Goal: Task Accomplishment & Management: Use online tool/utility

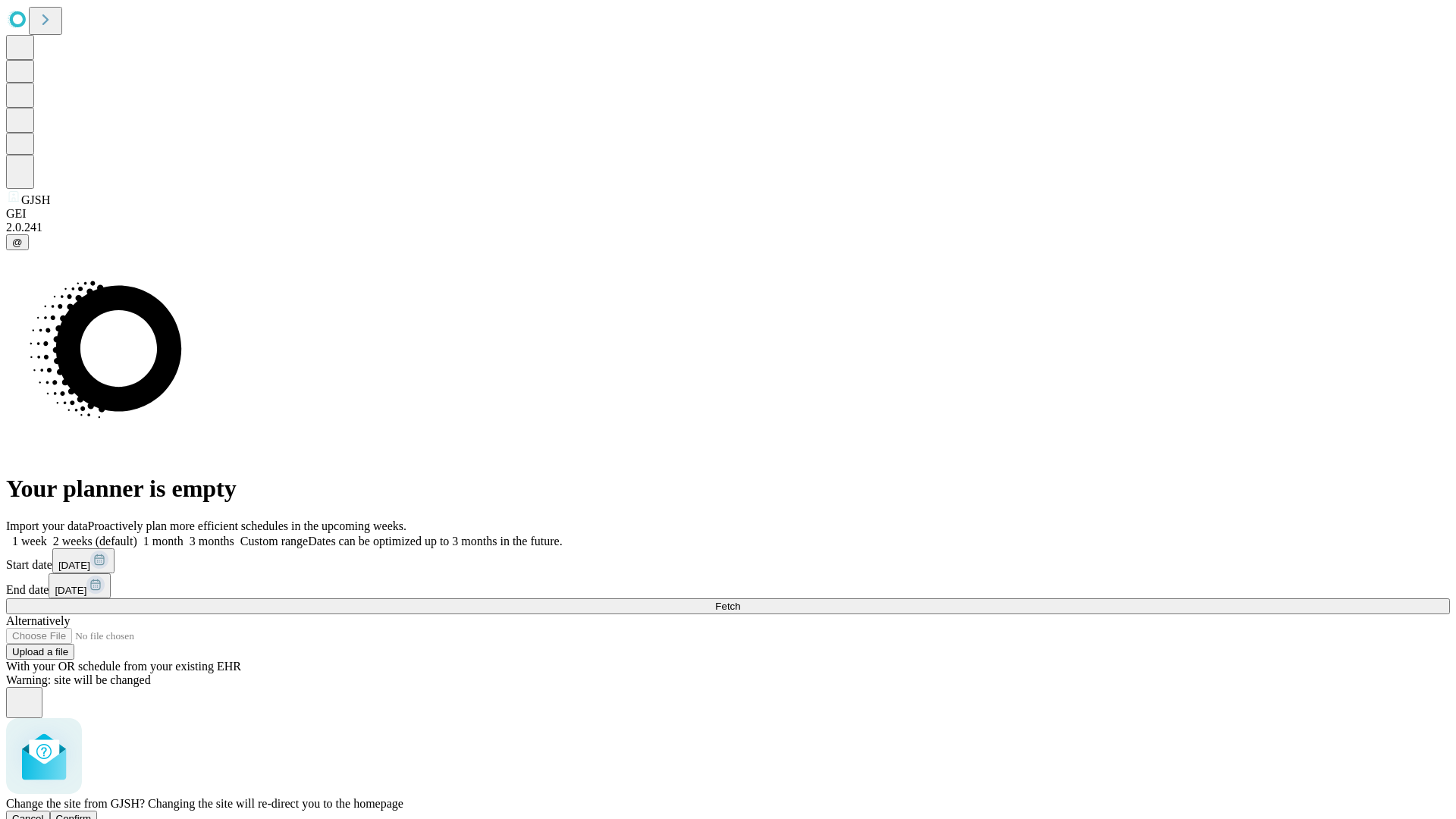
click at [92, 813] on span "Confirm" at bounding box center [74, 818] width 36 height 11
click at [184, 534] on label "1 month" at bounding box center [160, 541] width 46 height 13
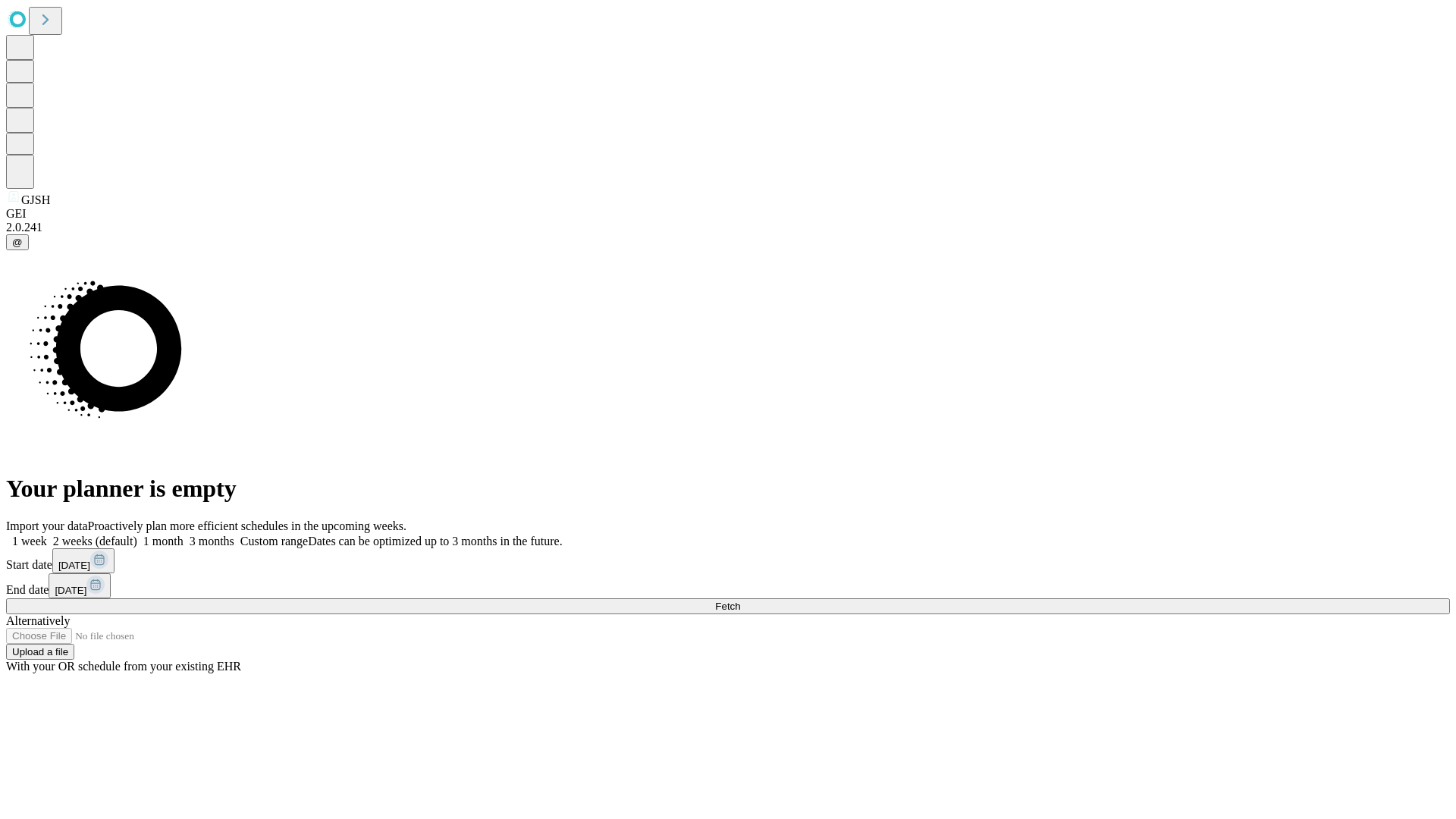
click at [740, 601] on span "Fetch" at bounding box center [728, 606] width 25 height 11
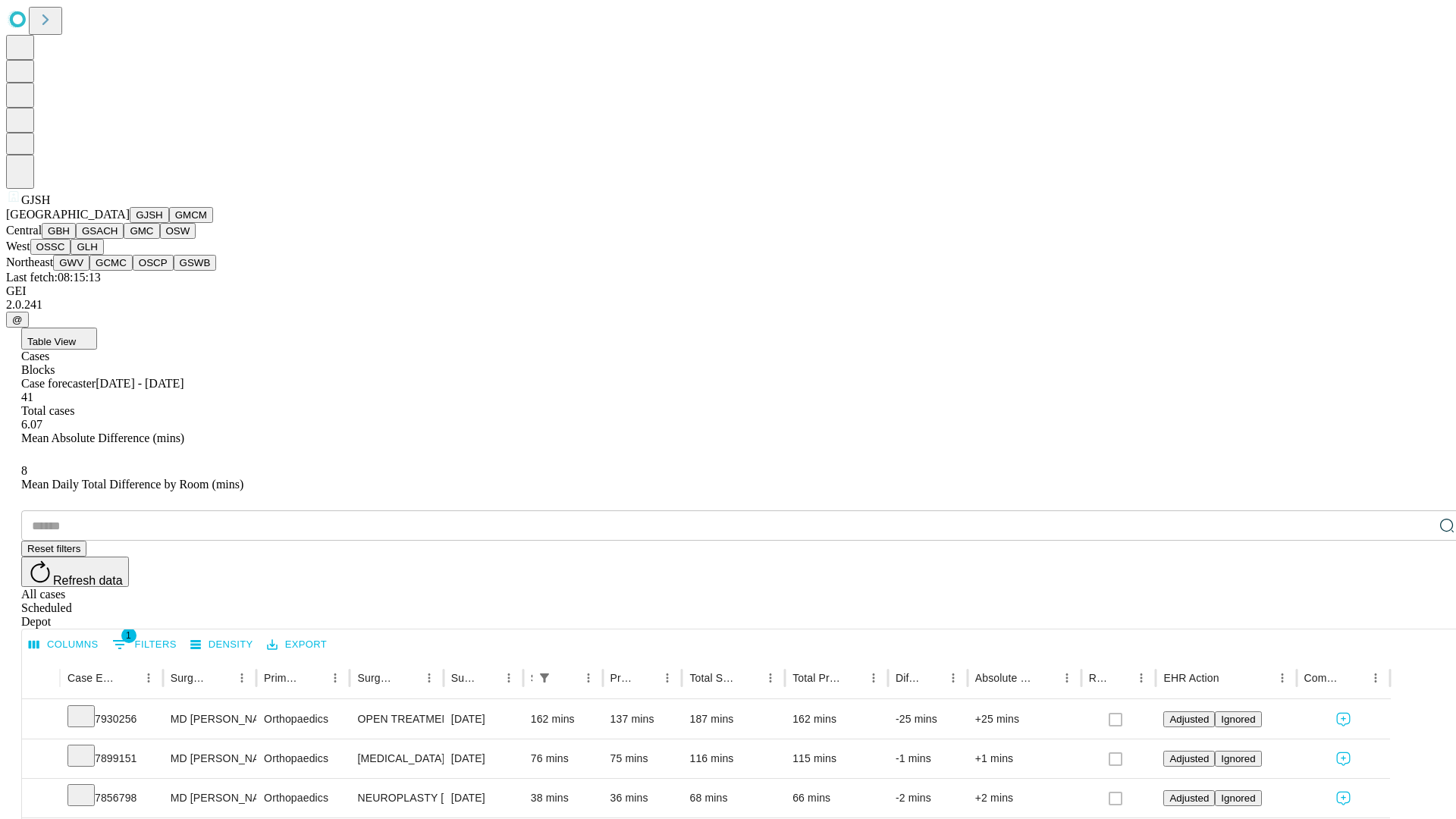
click at [169, 223] on button "GMCM" at bounding box center [191, 214] width 44 height 16
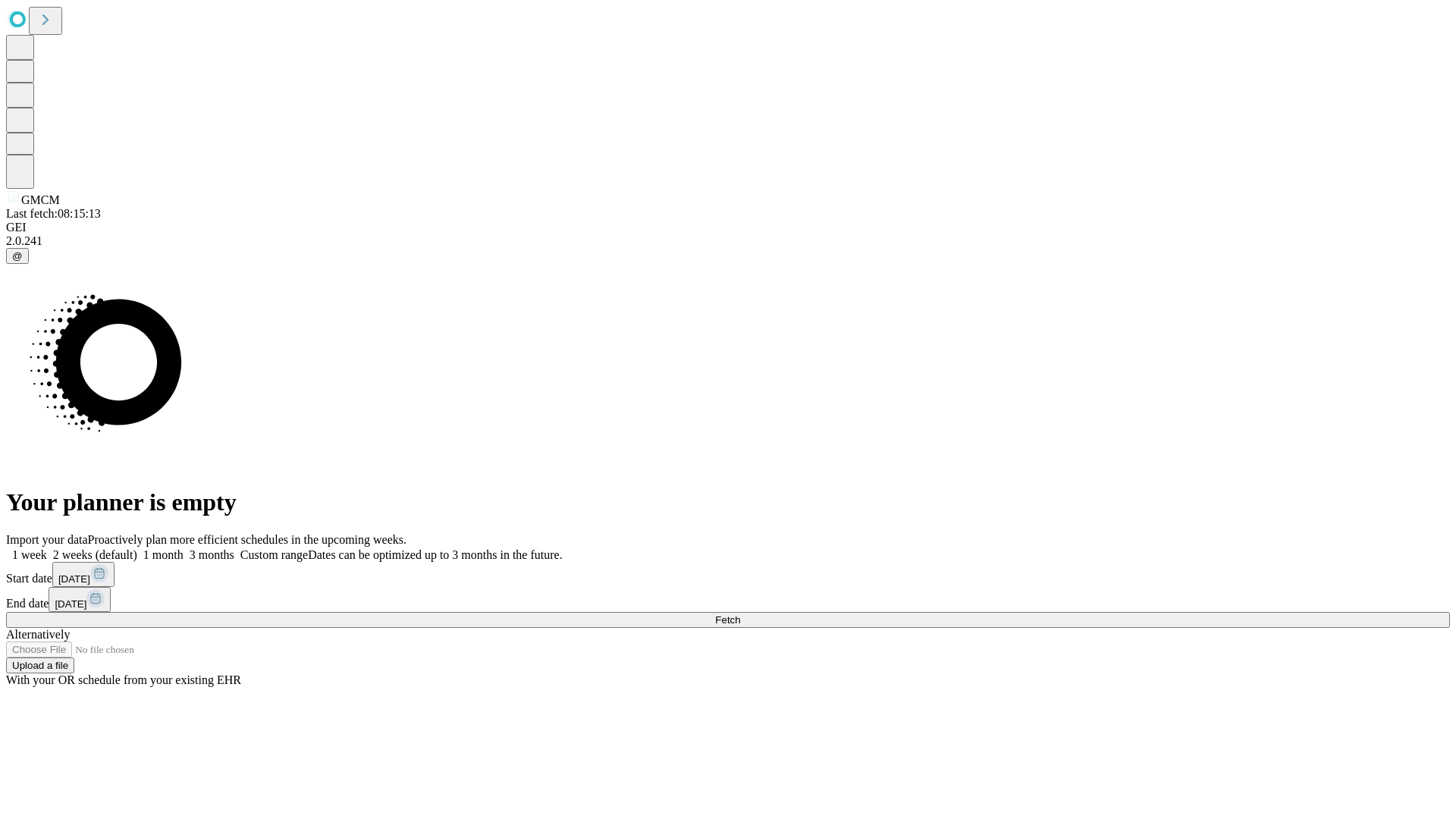
click at [184, 548] on label "1 month" at bounding box center [160, 555] width 46 height 13
click at [740, 614] on span "Fetch" at bounding box center [728, 619] width 25 height 11
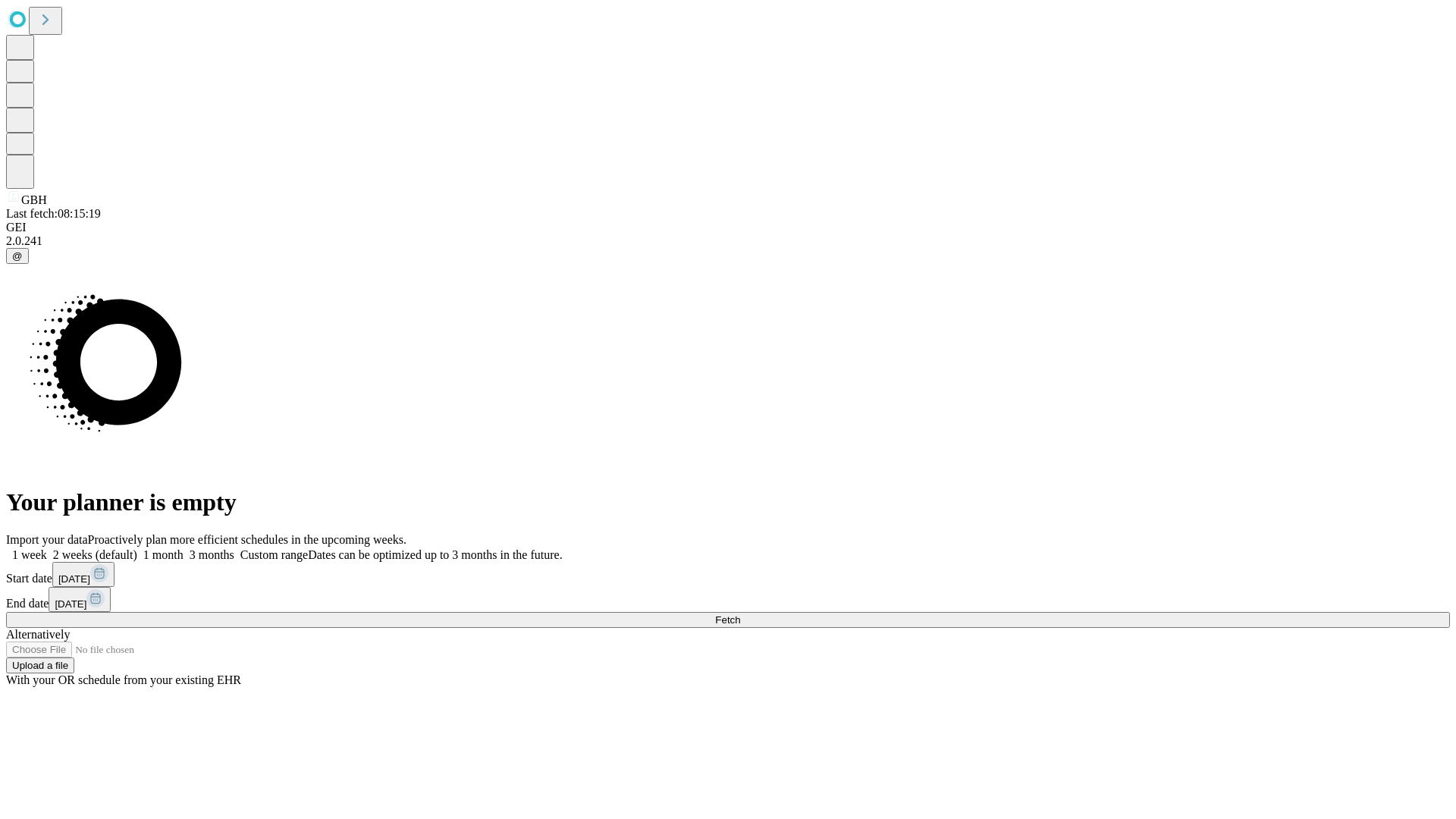
click at [184, 548] on label "1 month" at bounding box center [160, 555] width 46 height 13
click at [740, 614] on span "Fetch" at bounding box center [728, 619] width 25 height 11
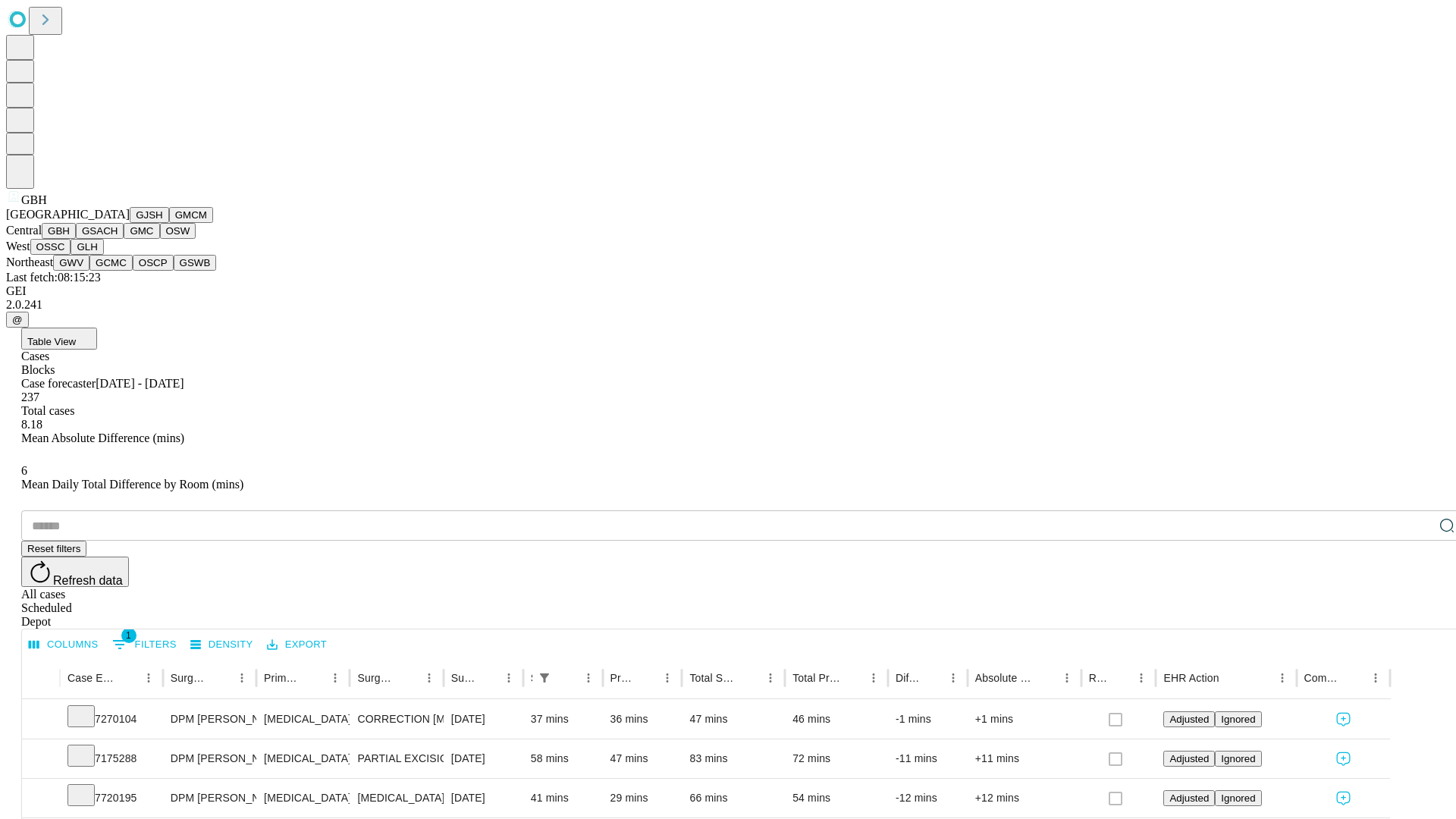
click at [117, 238] on button "GSACH" at bounding box center [100, 230] width 48 height 16
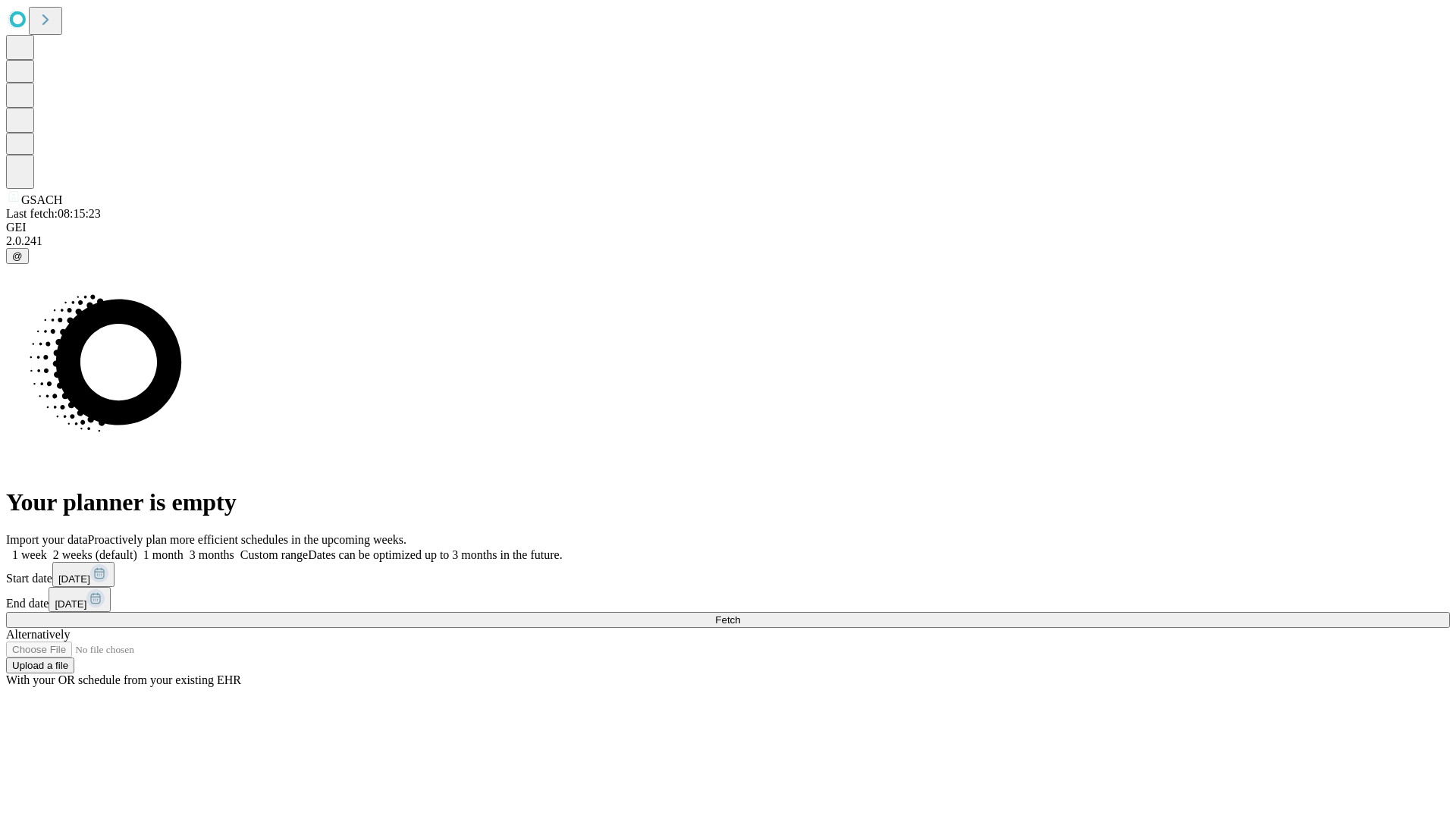
click at [184, 548] on label "1 month" at bounding box center [160, 555] width 46 height 13
click at [740, 614] on span "Fetch" at bounding box center [728, 619] width 25 height 11
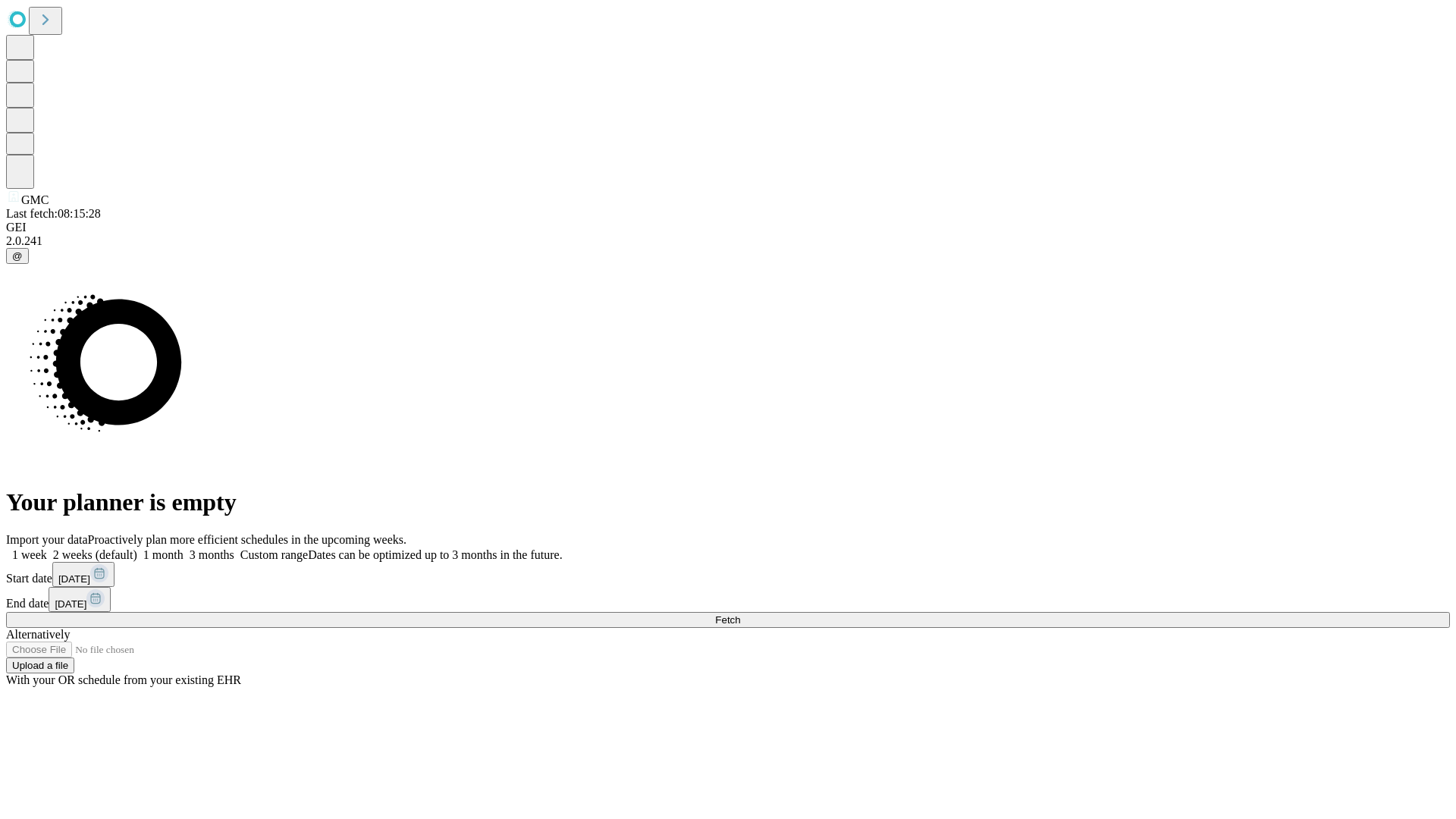
click at [740, 614] on span "Fetch" at bounding box center [728, 619] width 25 height 11
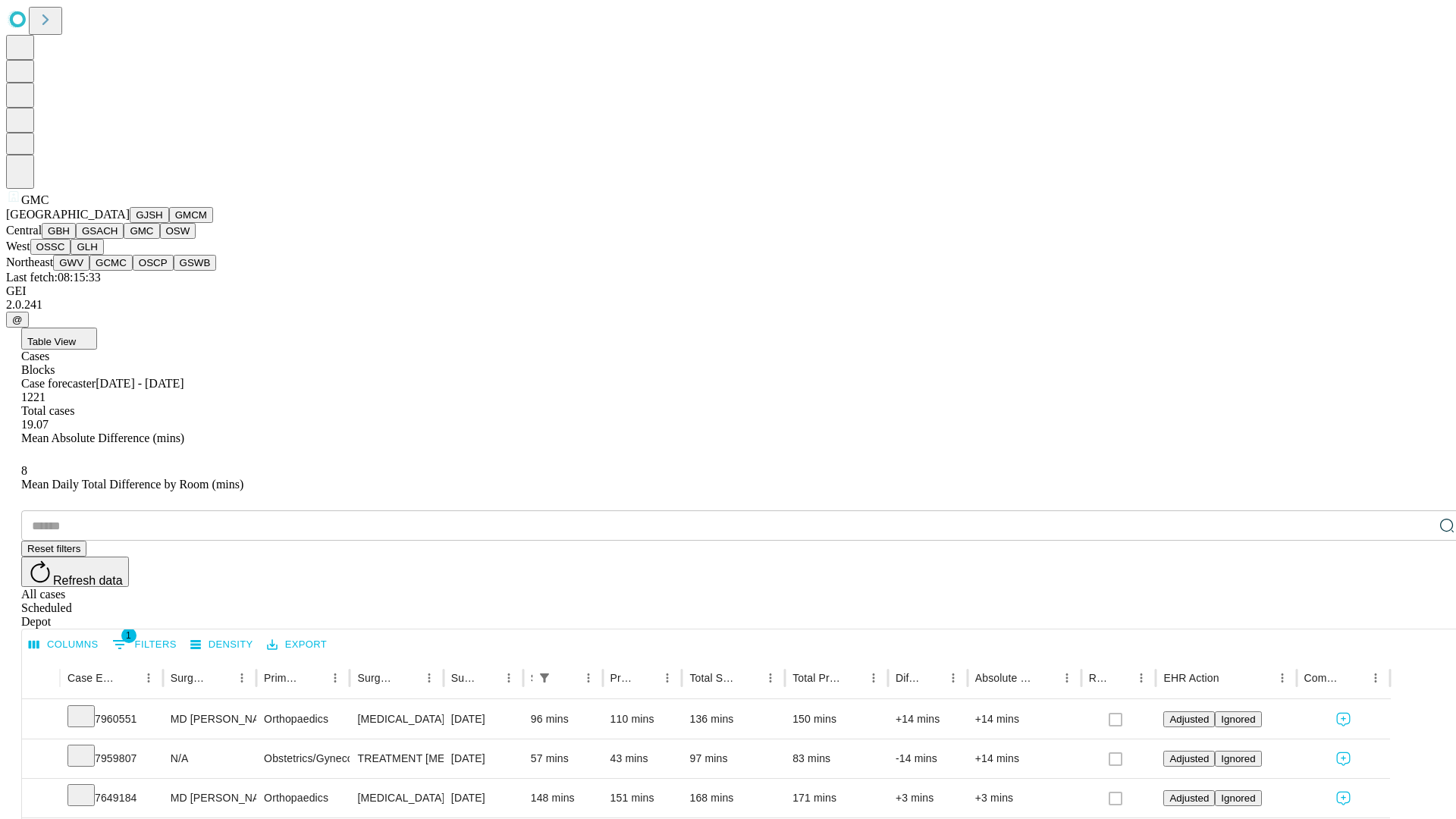
click at [160, 238] on button "OSW" at bounding box center [177, 230] width 36 height 16
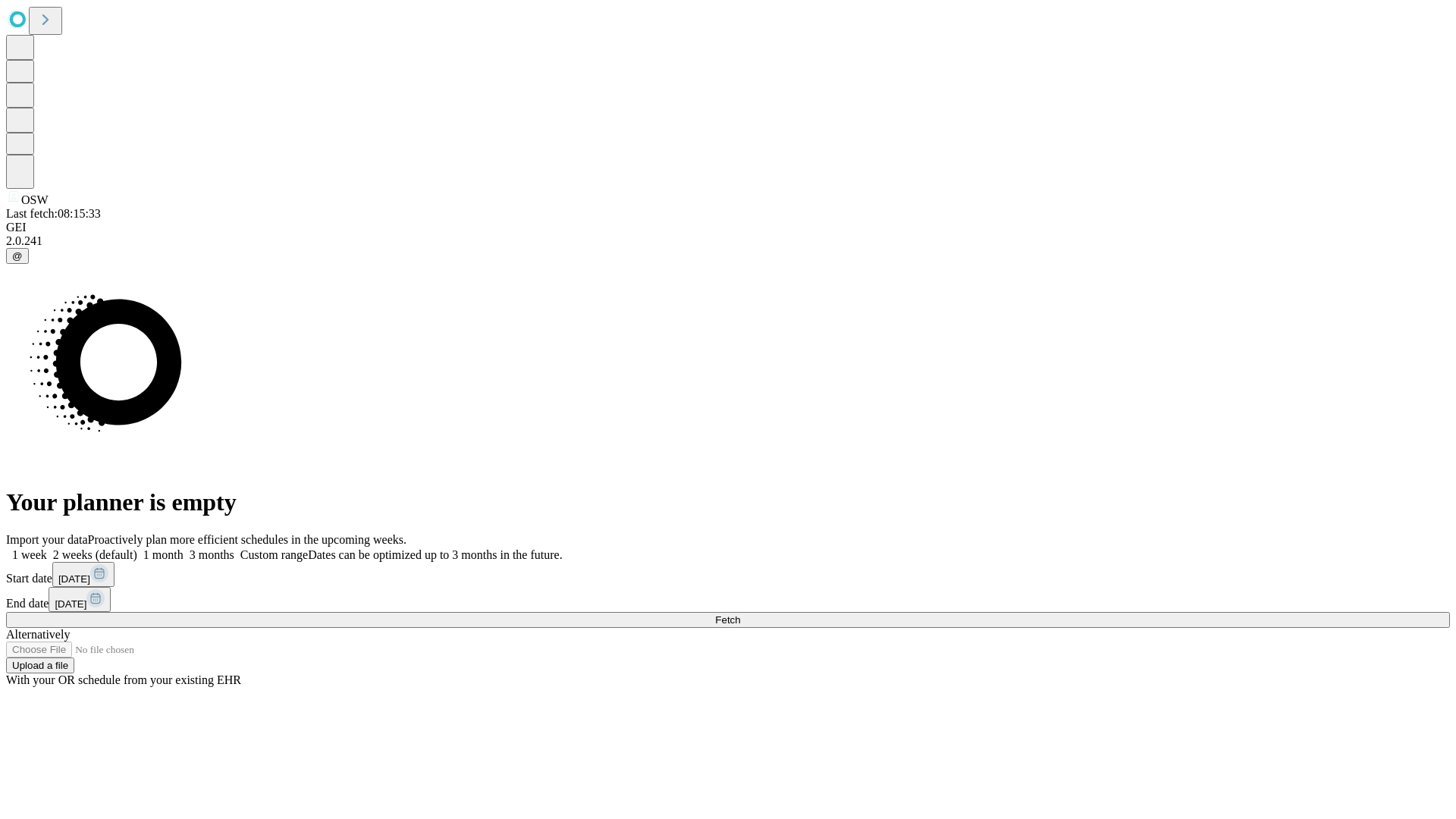
click at [184, 548] on label "1 month" at bounding box center [160, 555] width 46 height 13
click at [740, 614] on span "Fetch" at bounding box center [728, 619] width 25 height 11
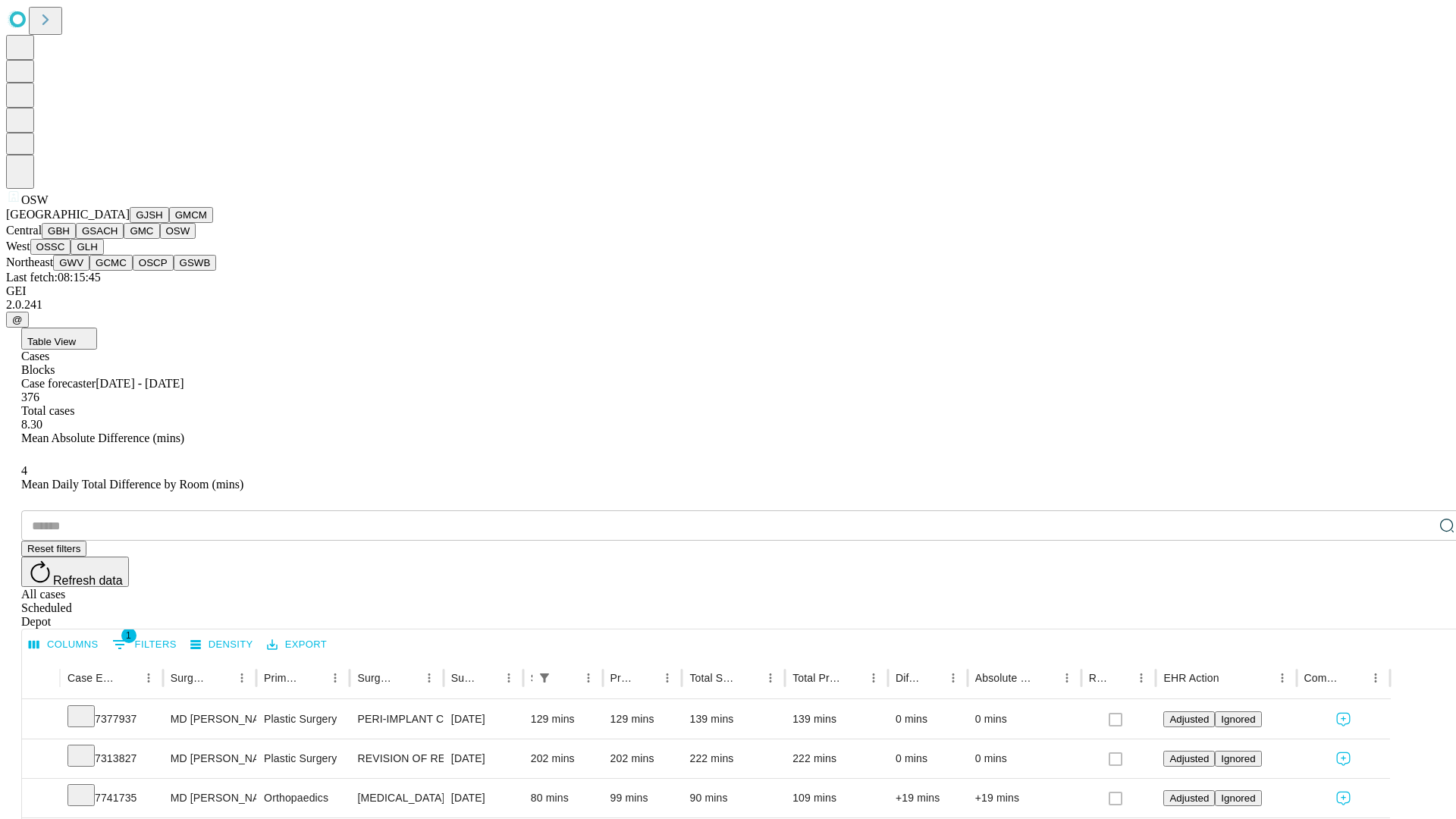
click at [71, 255] on button "OSSC" at bounding box center [51, 246] width 41 height 16
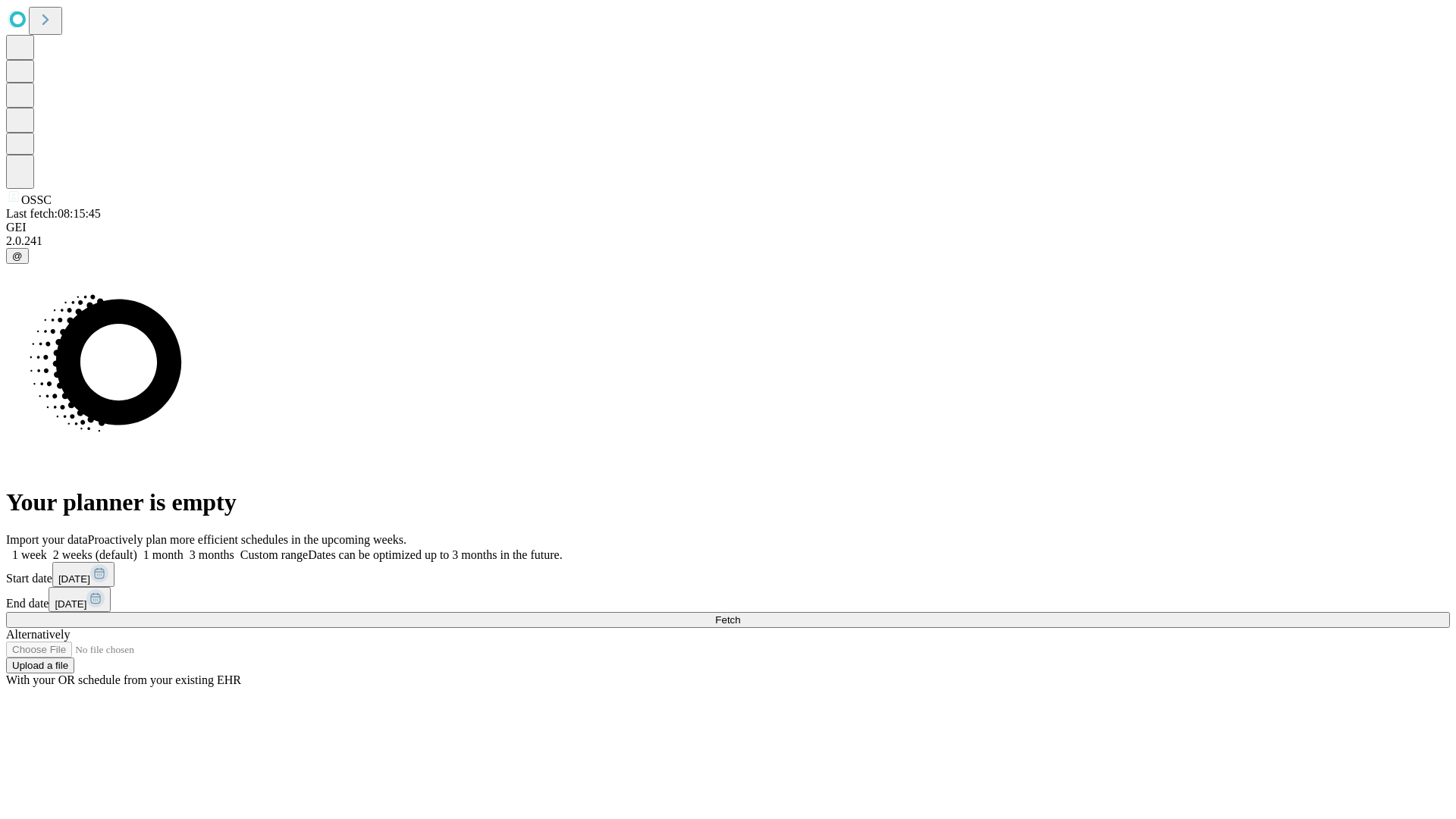
click at [740, 614] on span "Fetch" at bounding box center [728, 619] width 25 height 11
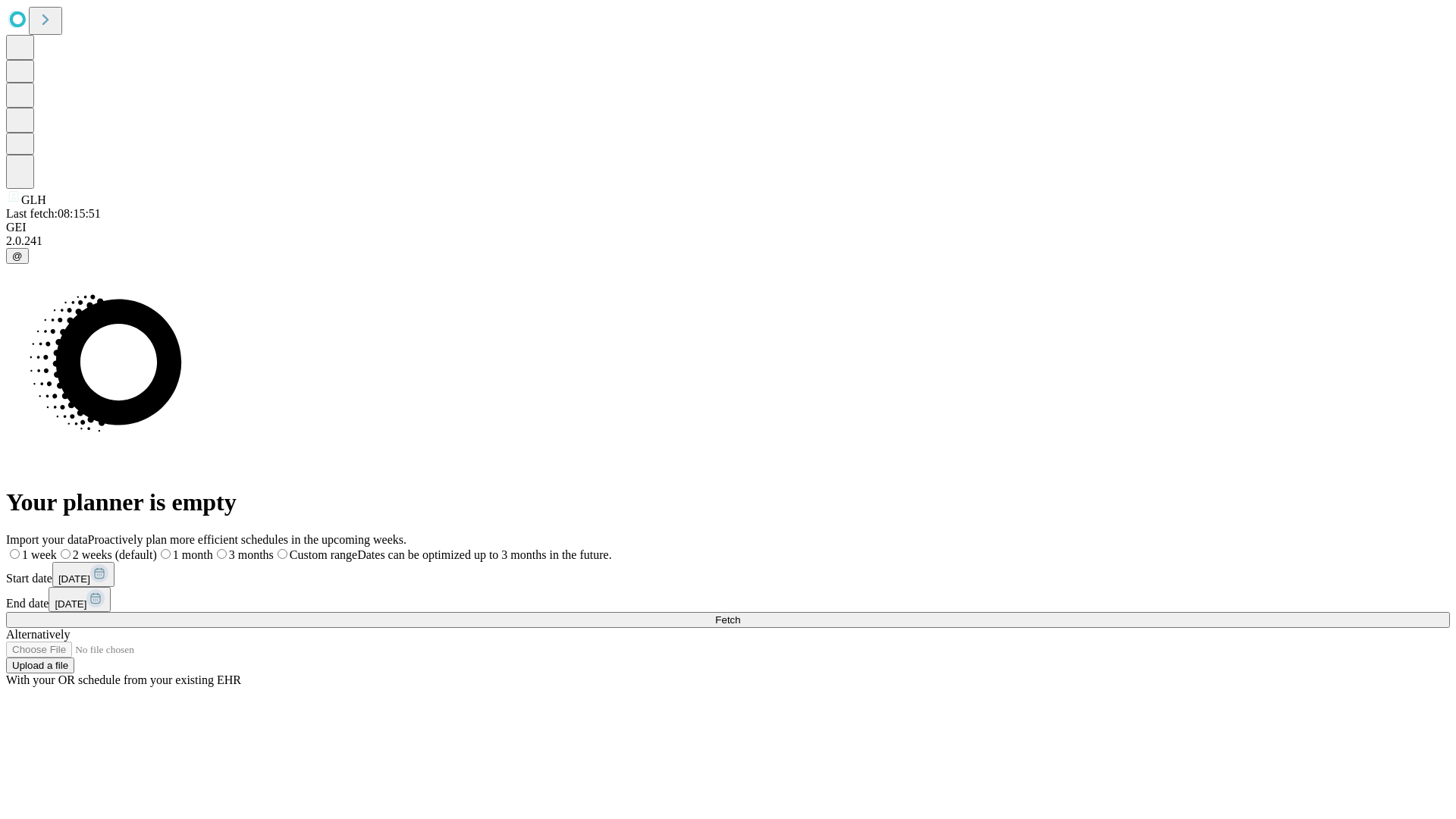
click at [214, 548] on label "1 month" at bounding box center [185, 555] width 56 height 13
click at [740, 614] on span "Fetch" at bounding box center [728, 619] width 25 height 11
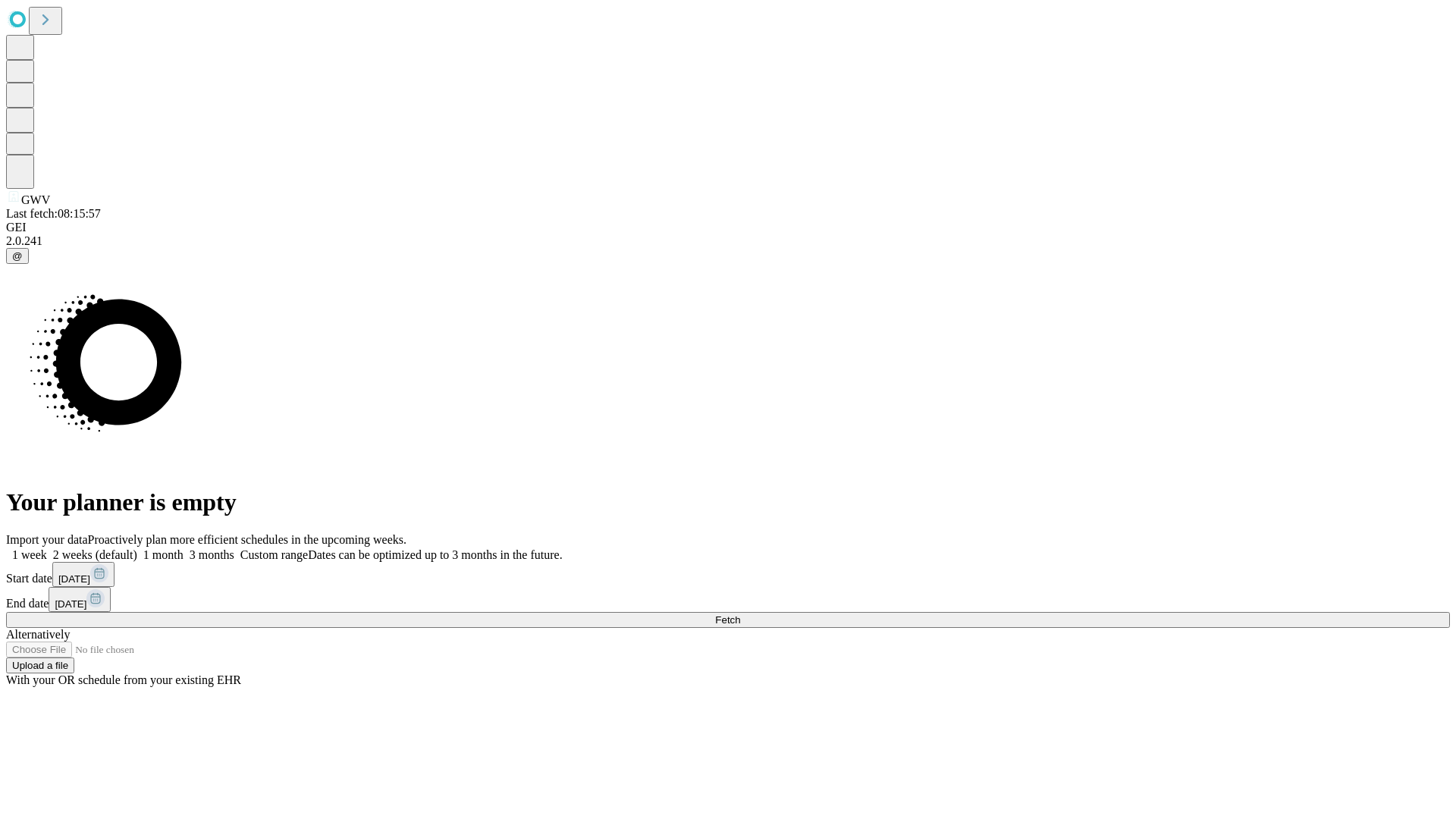
click at [740, 614] on span "Fetch" at bounding box center [728, 619] width 25 height 11
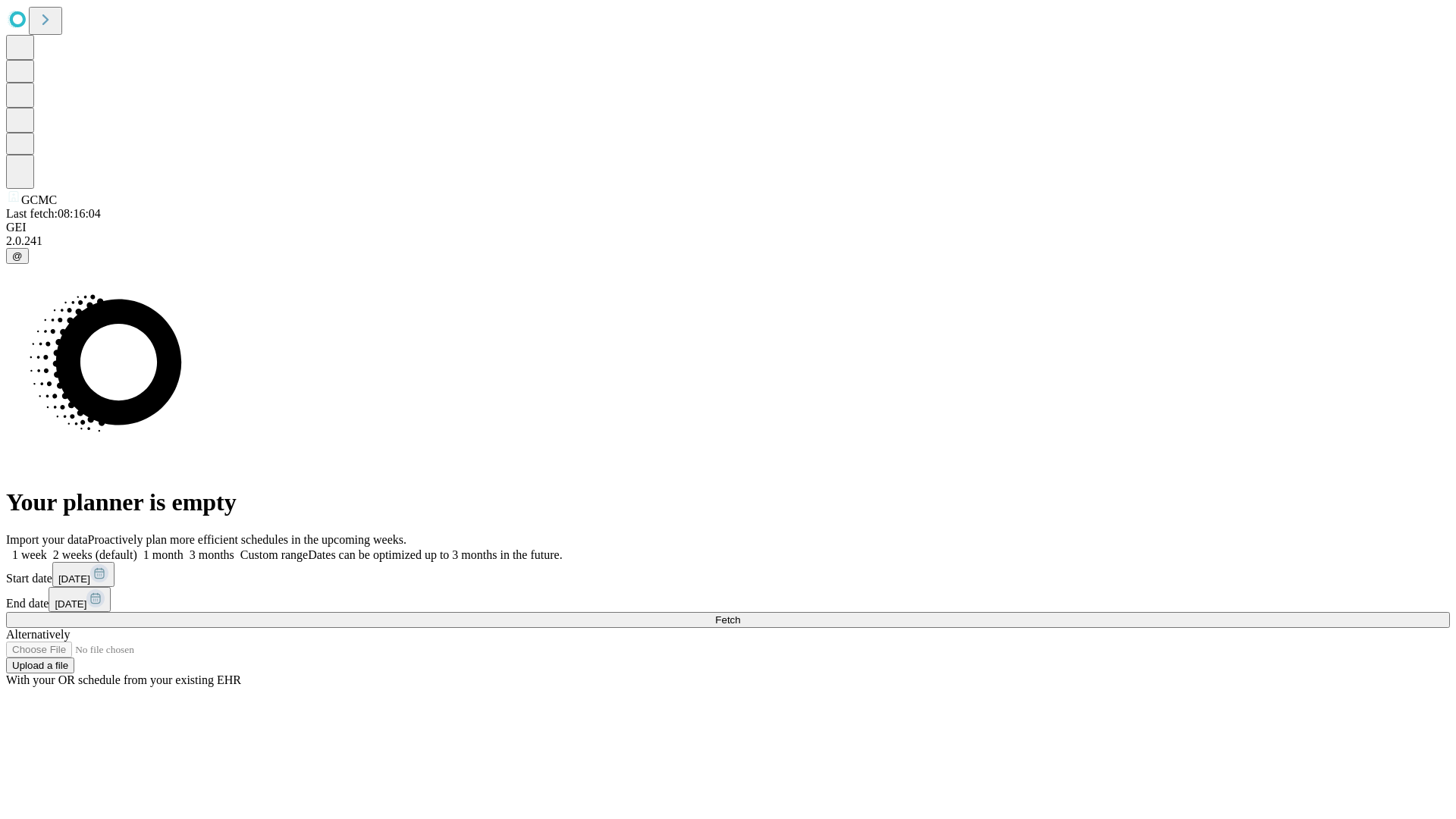
click at [184, 548] on label "1 month" at bounding box center [160, 555] width 46 height 13
click at [740, 614] on span "Fetch" at bounding box center [728, 619] width 25 height 11
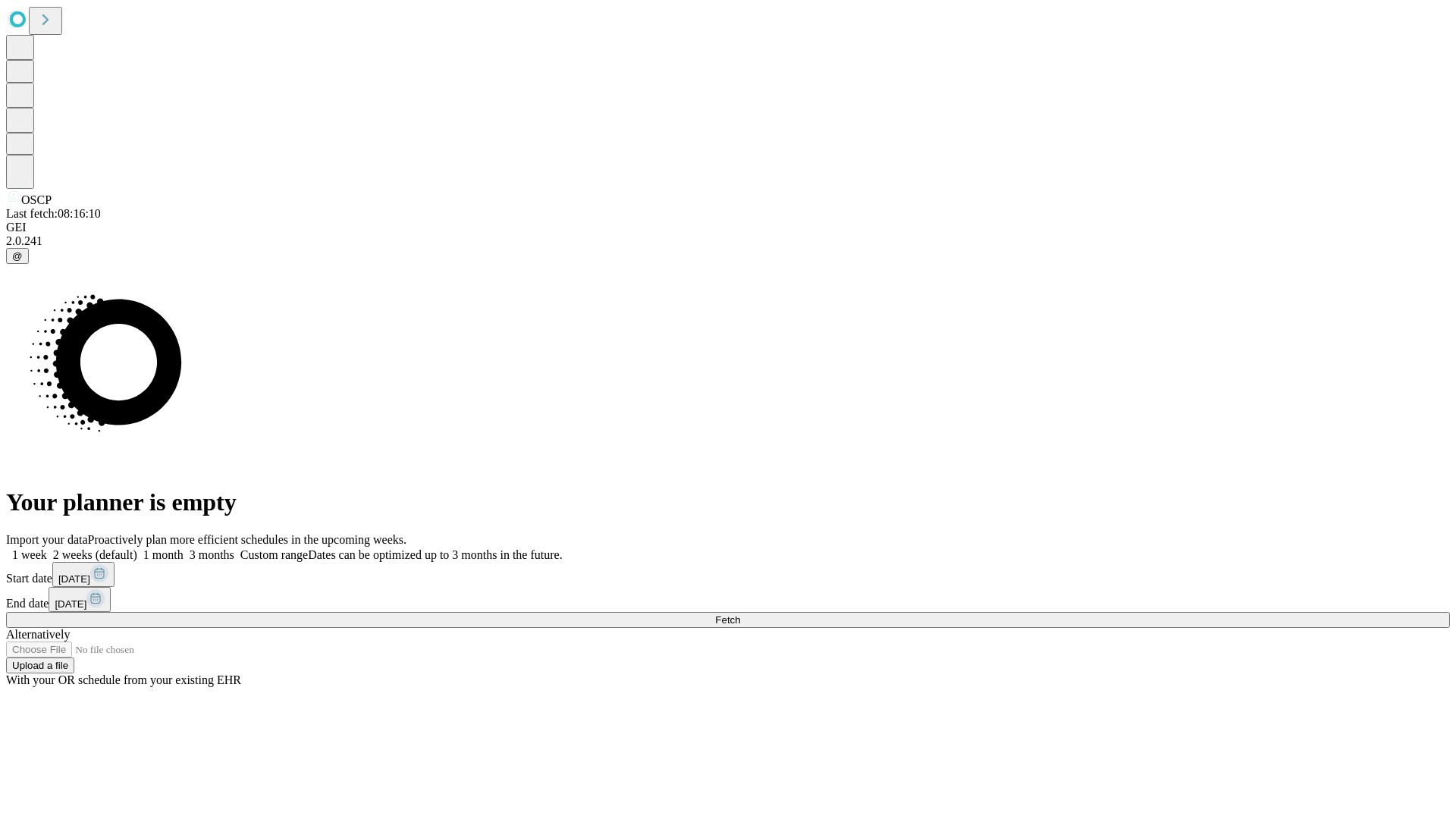
click at [184, 548] on label "1 month" at bounding box center [160, 555] width 46 height 13
click at [740, 614] on span "Fetch" at bounding box center [728, 619] width 25 height 11
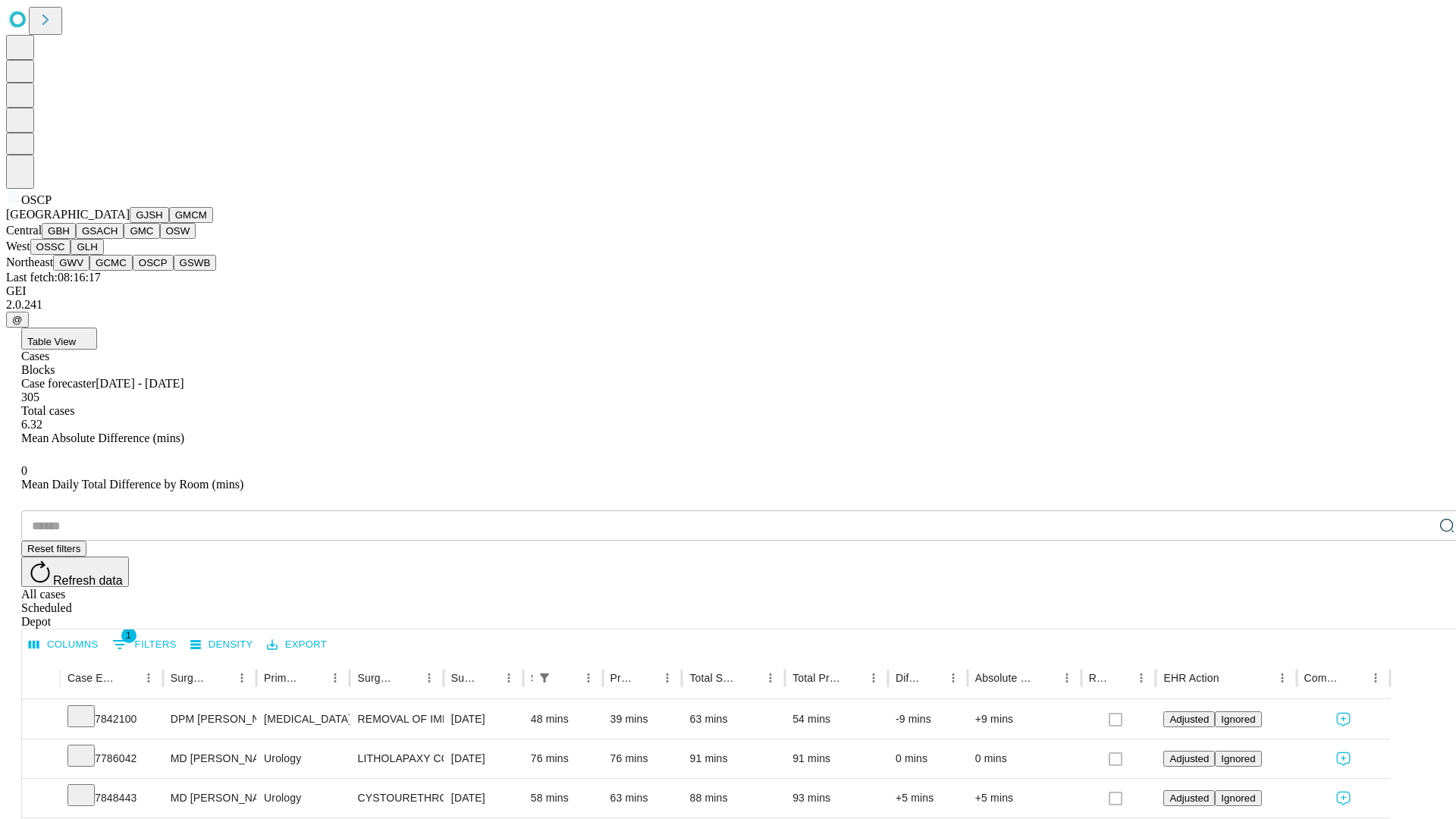
click at [174, 271] on button "GSWB" at bounding box center [195, 263] width 43 height 16
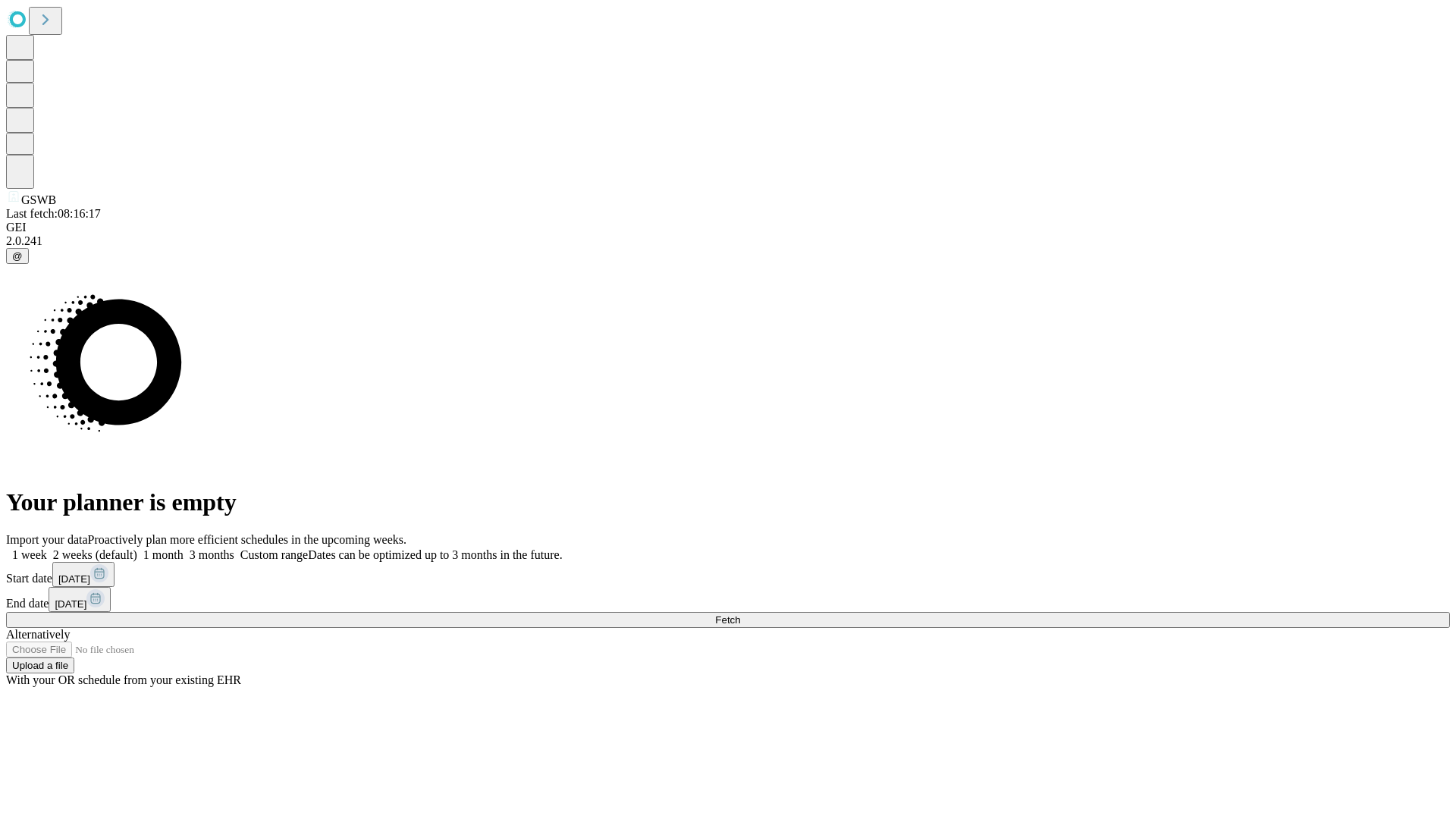
click at [184, 548] on label "1 month" at bounding box center [160, 555] width 46 height 13
click at [740, 614] on span "Fetch" at bounding box center [728, 619] width 25 height 11
